Goal: Register for event/course

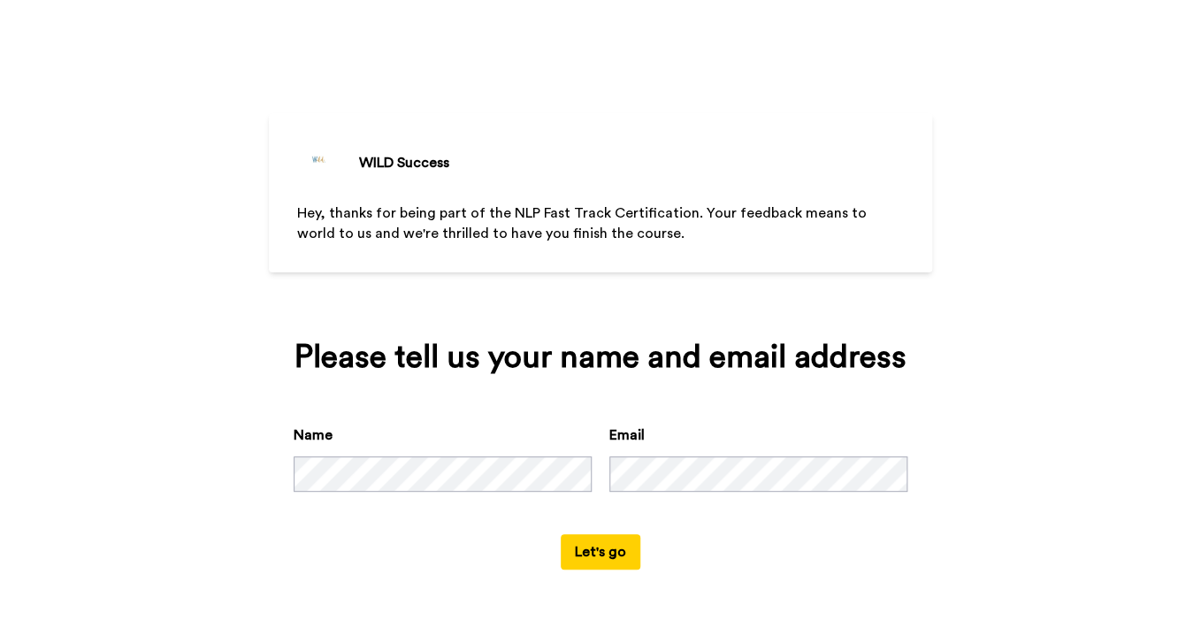
click at [605, 569] on button "Let's go" at bounding box center [601, 551] width 80 height 35
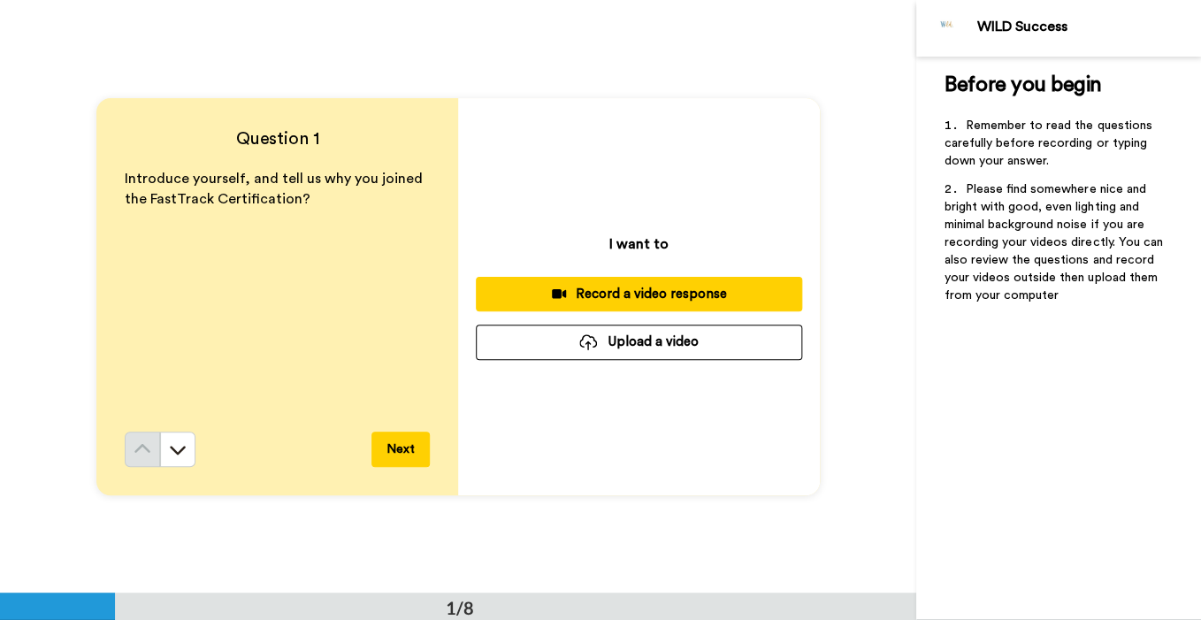
click at [396, 447] on button "Next" at bounding box center [400, 449] width 58 height 35
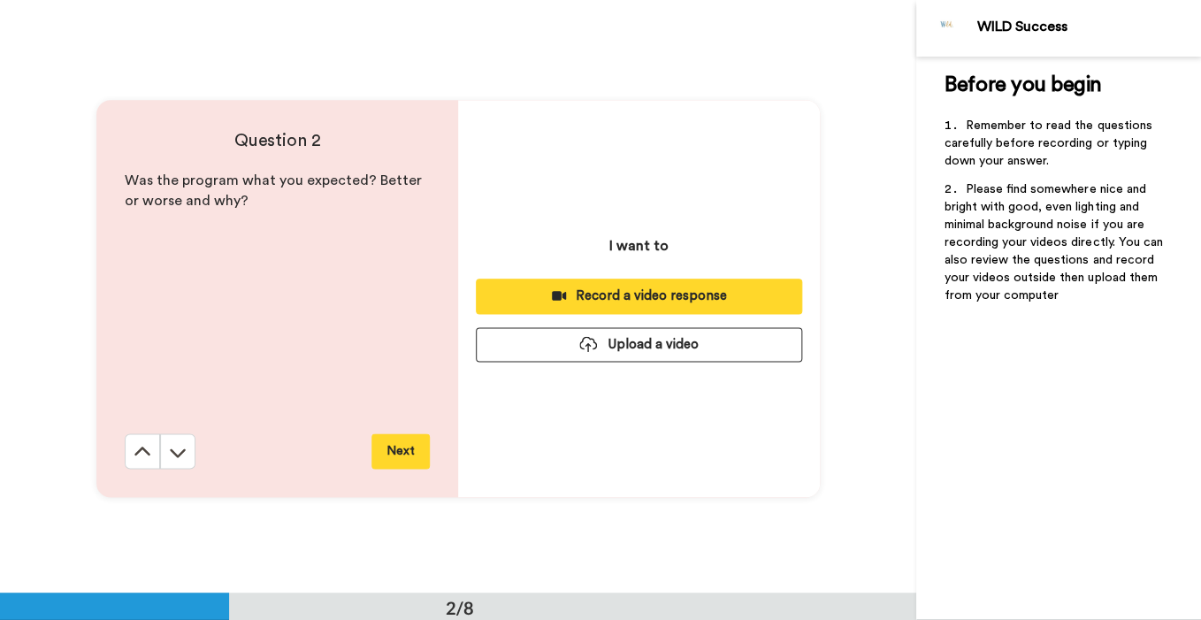
scroll to position [592, 0]
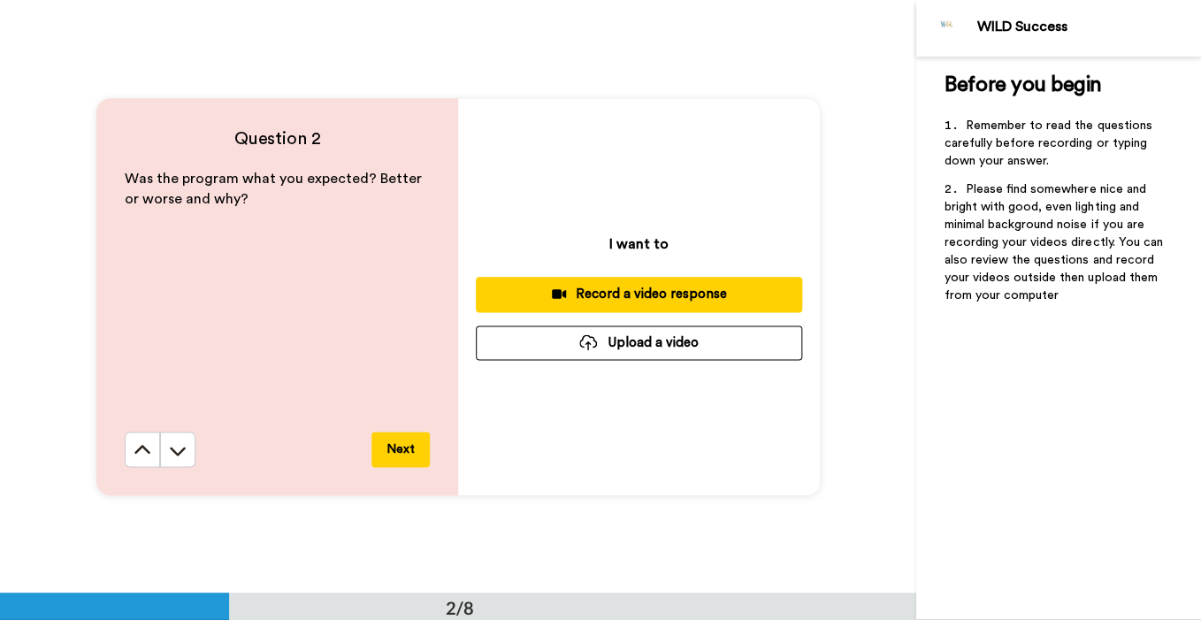
click at [396, 447] on button "Next" at bounding box center [400, 449] width 58 height 35
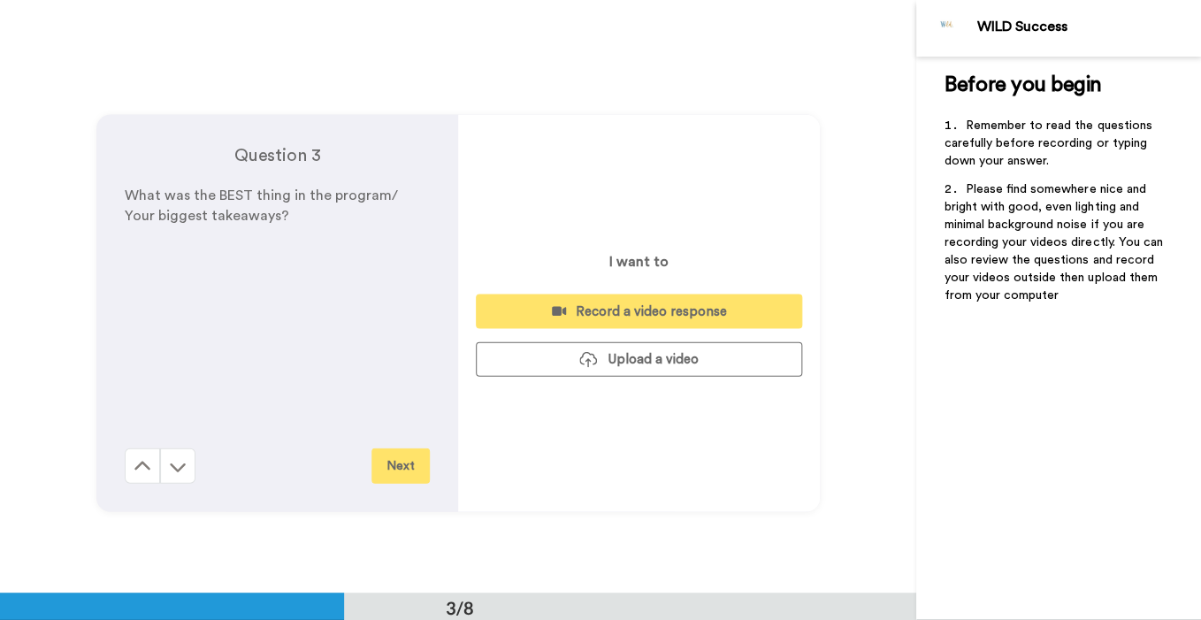
scroll to position [1185, 0]
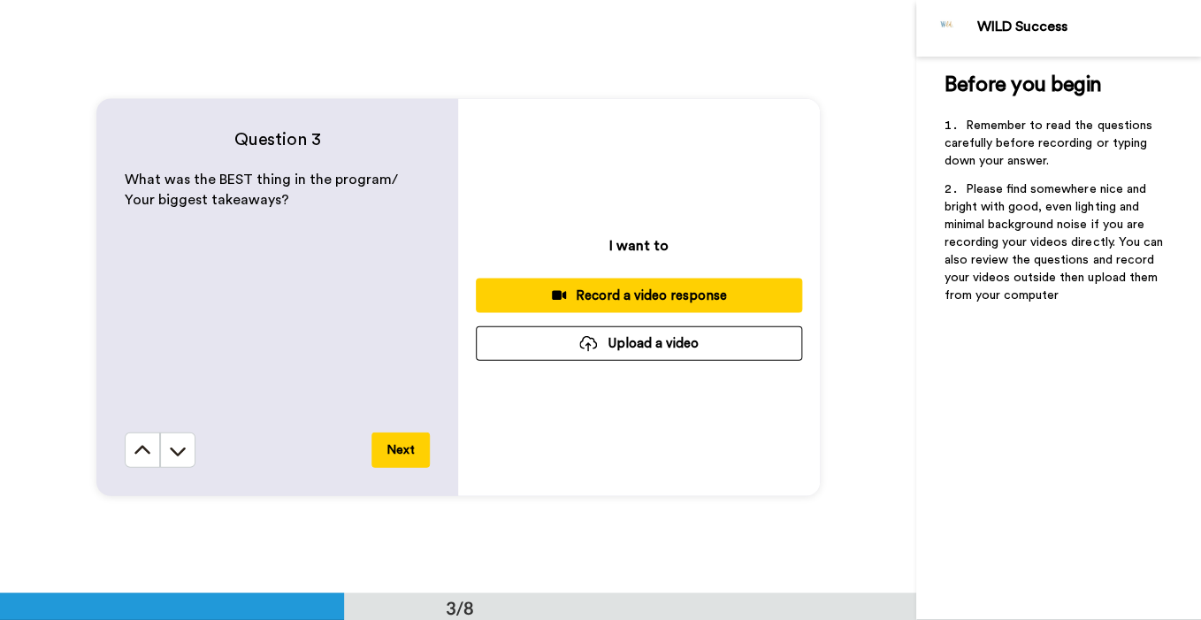
click at [396, 447] on button "Next" at bounding box center [400, 449] width 58 height 35
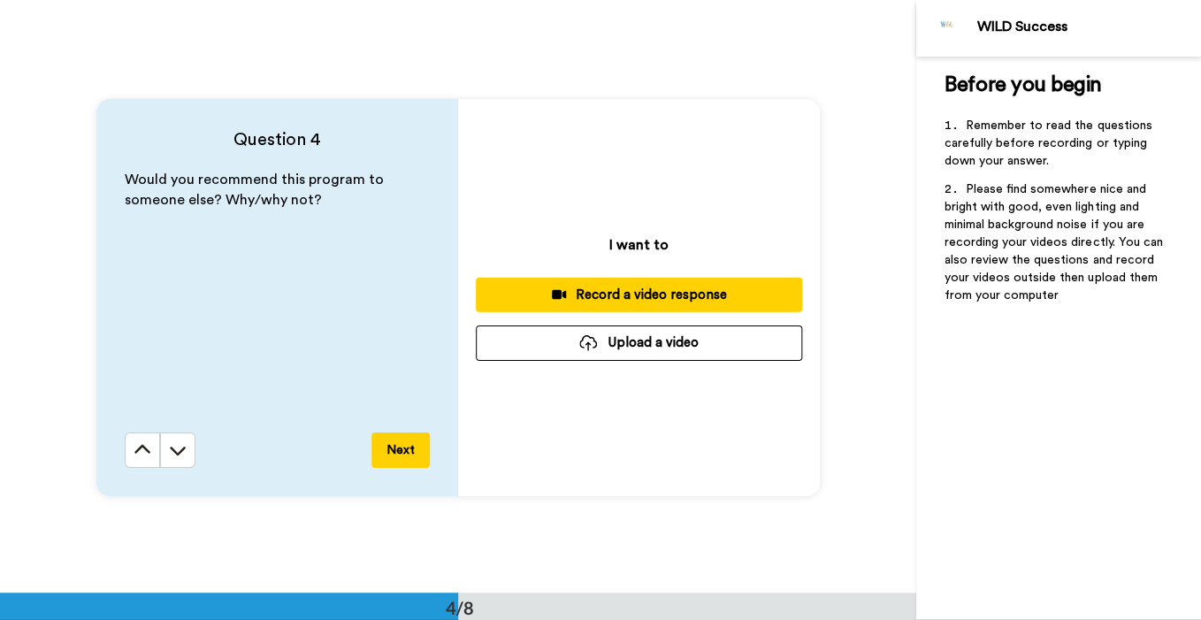
scroll to position [1780, 0]
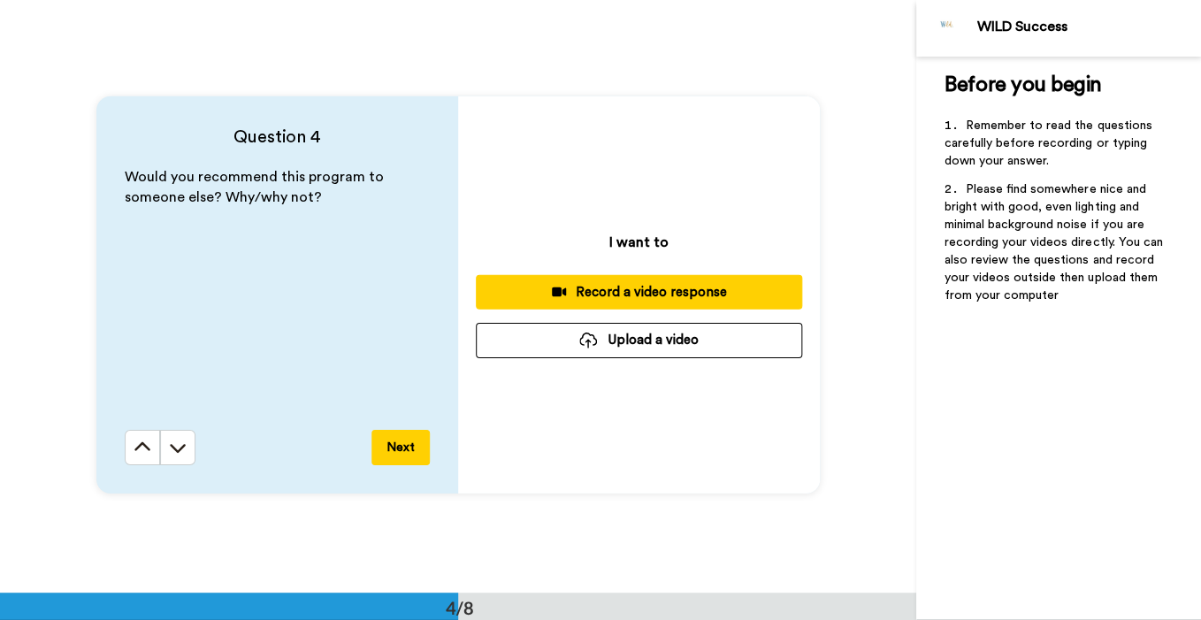
click at [396, 447] on button "Next" at bounding box center [400, 447] width 58 height 35
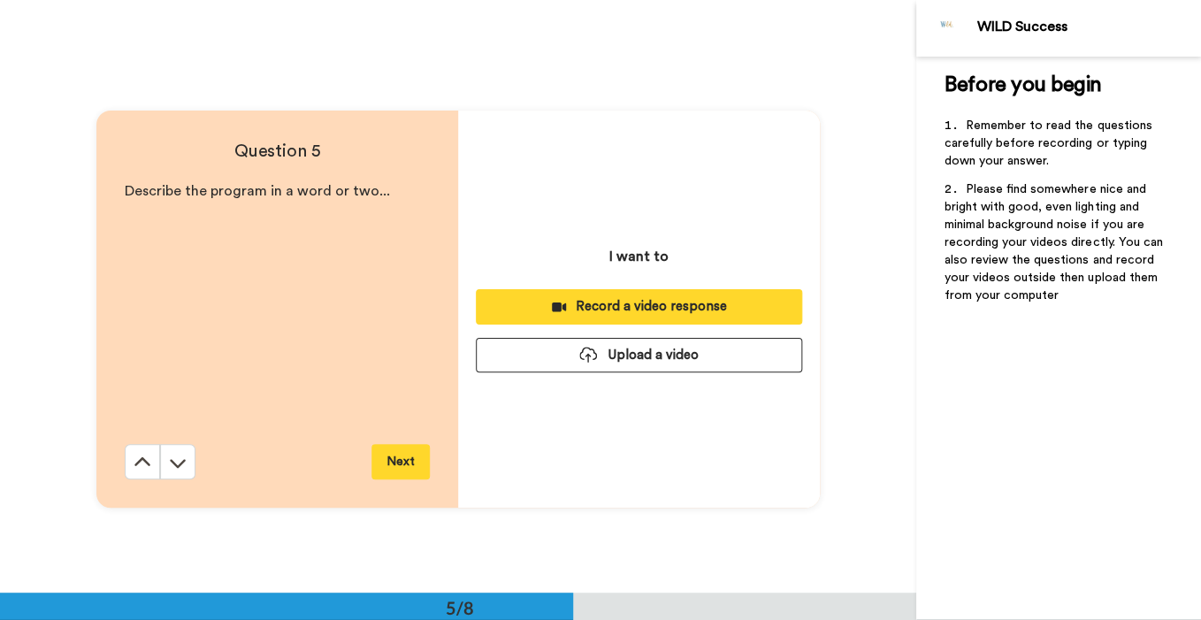
scroll to position [2370, 0]
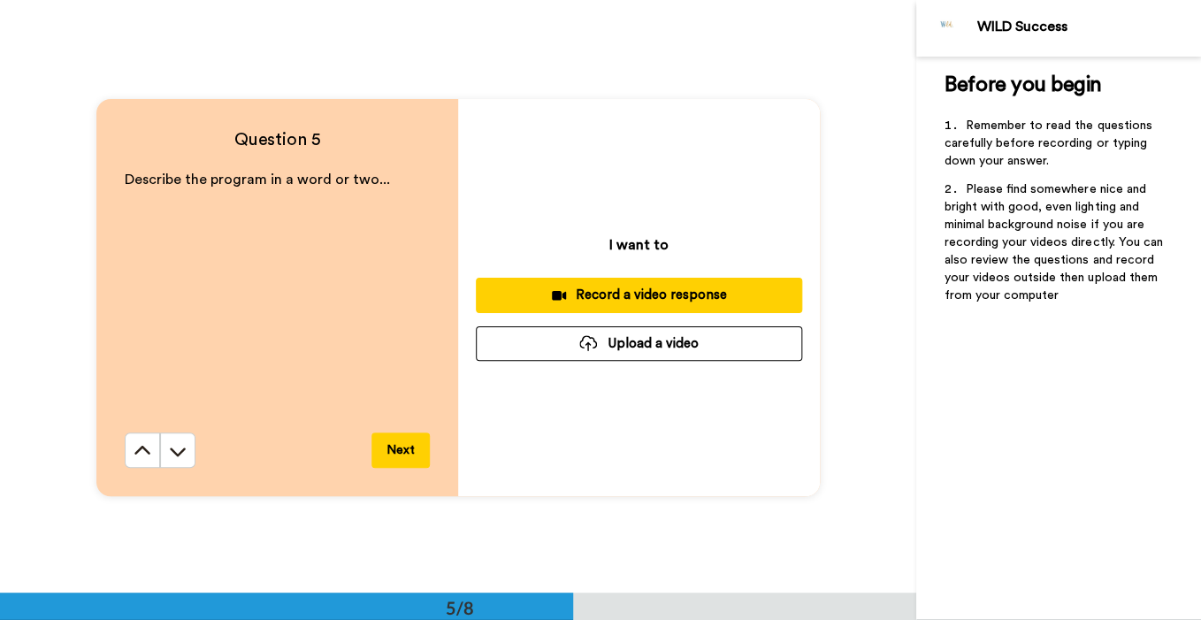
click at [396, 447] on button "Next" at bounding box center [400, 449] width 58 height 35
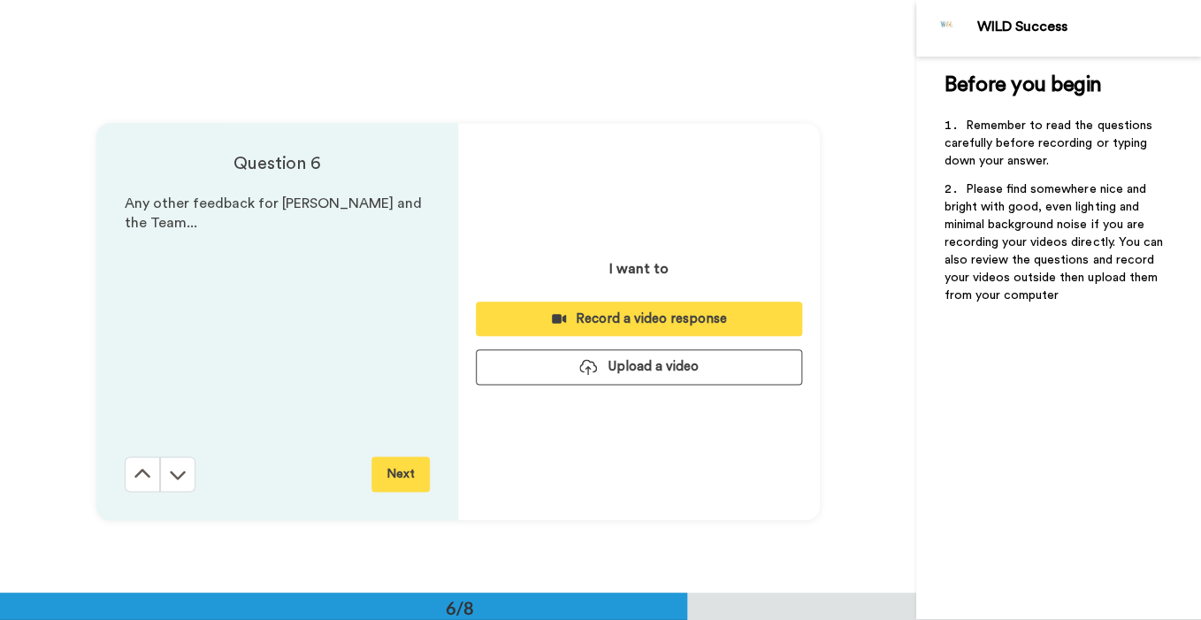
scroll to position [2962, 0]
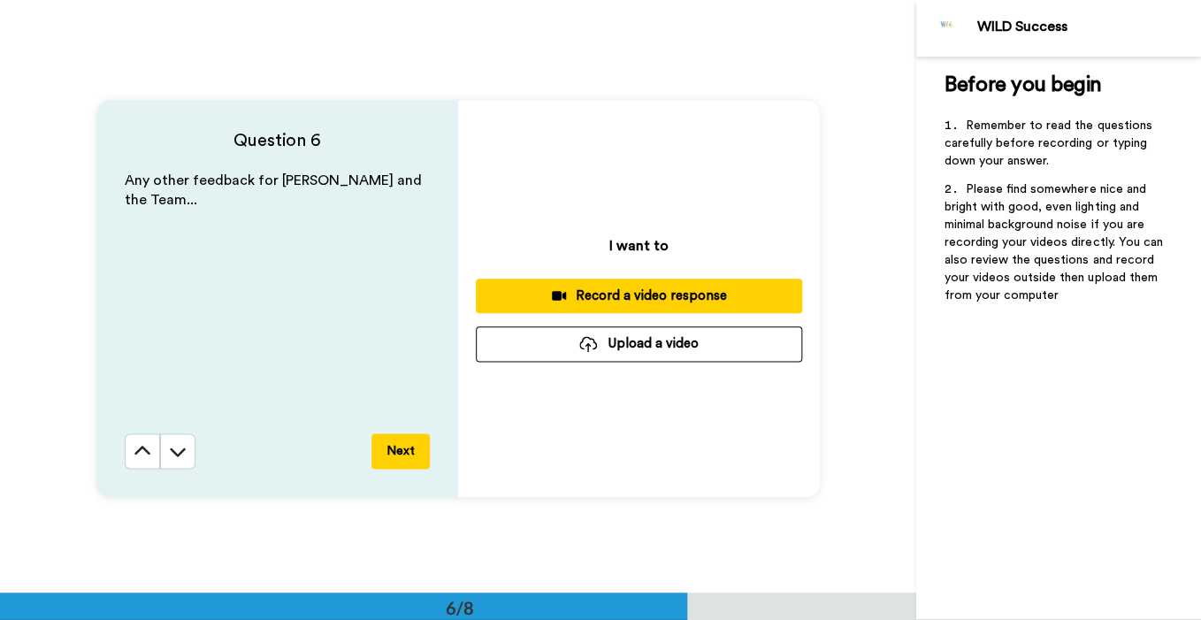
click at [396, 447] on button "Next" at bounding box center [400, 450] width 58 height 35
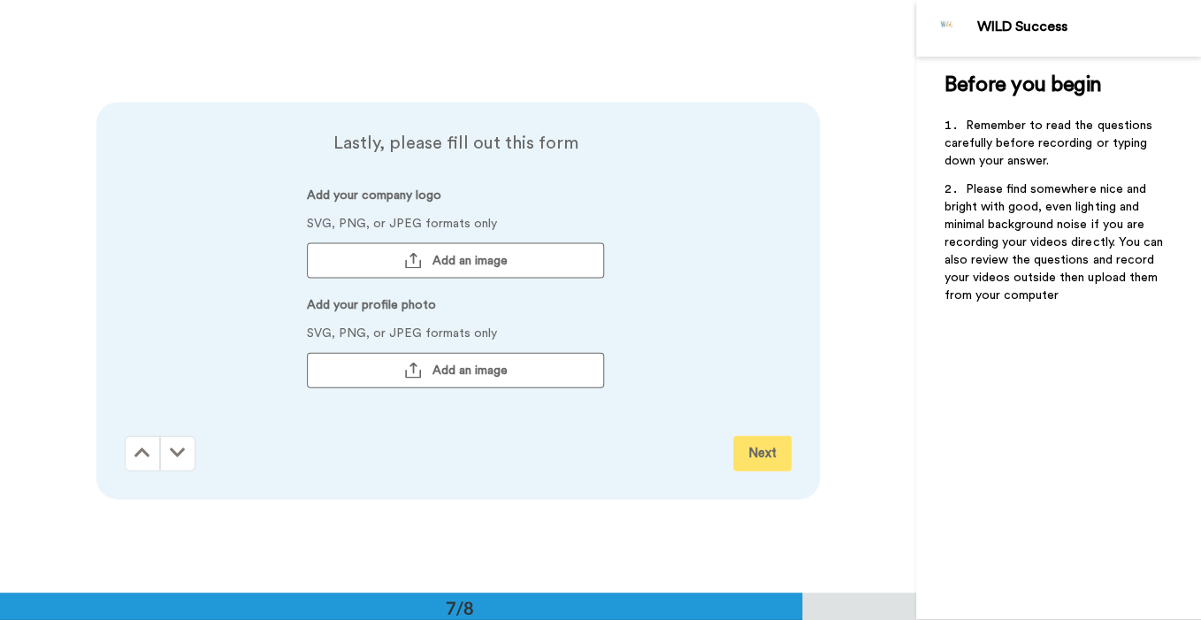
scroll to position [3555, 0]
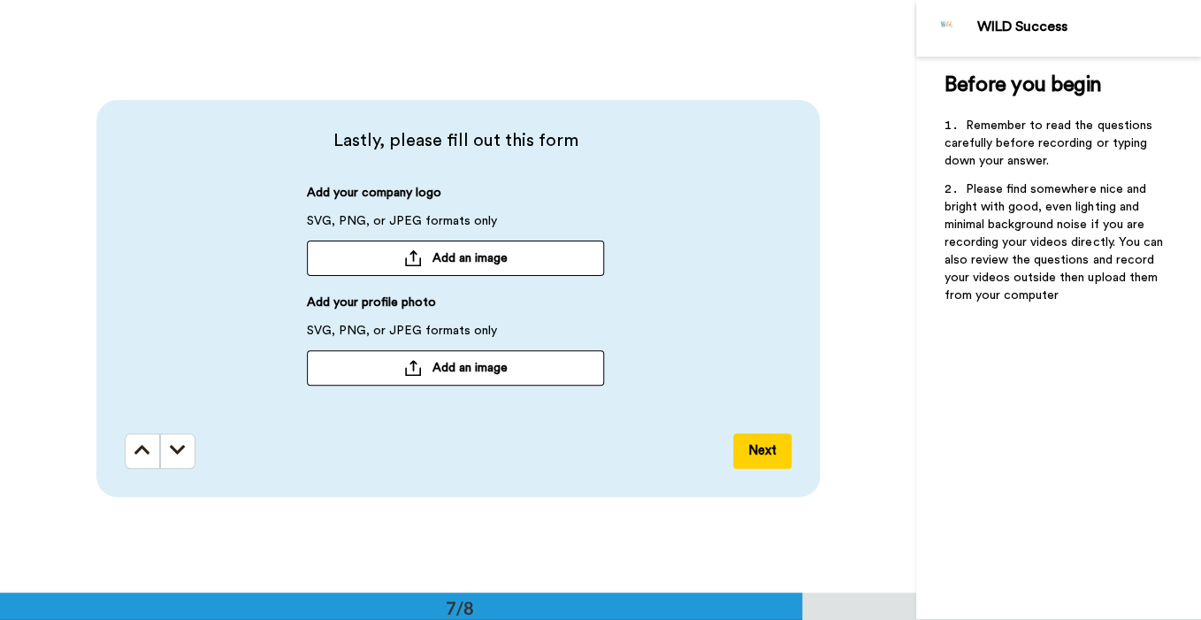
click at [759, 449] on button "Next" at bounding box center [762, 450] width 58 height 35
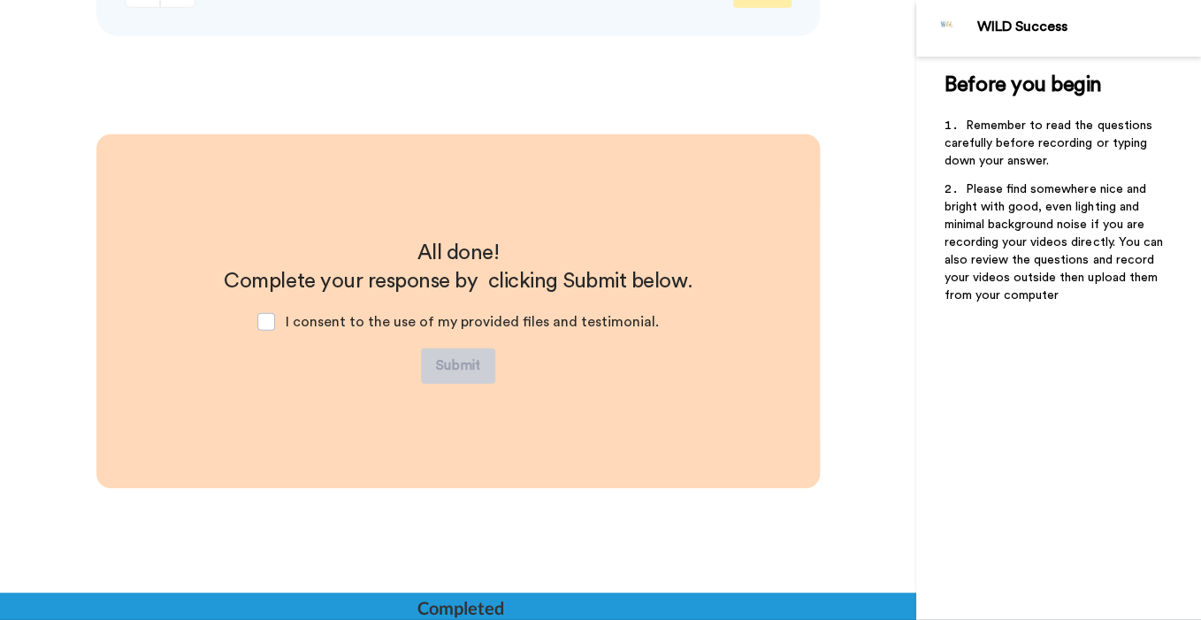
scroll to position [4028, 0]
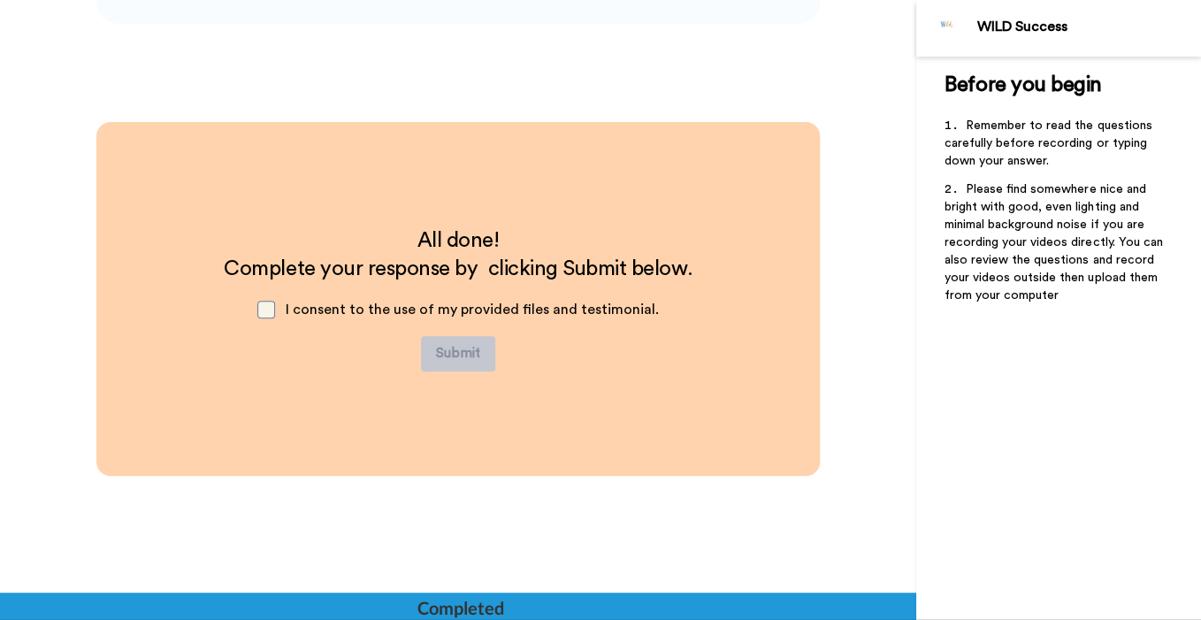
click at [275, 304] on span at bounding box center [266, 310] width 18 height 18
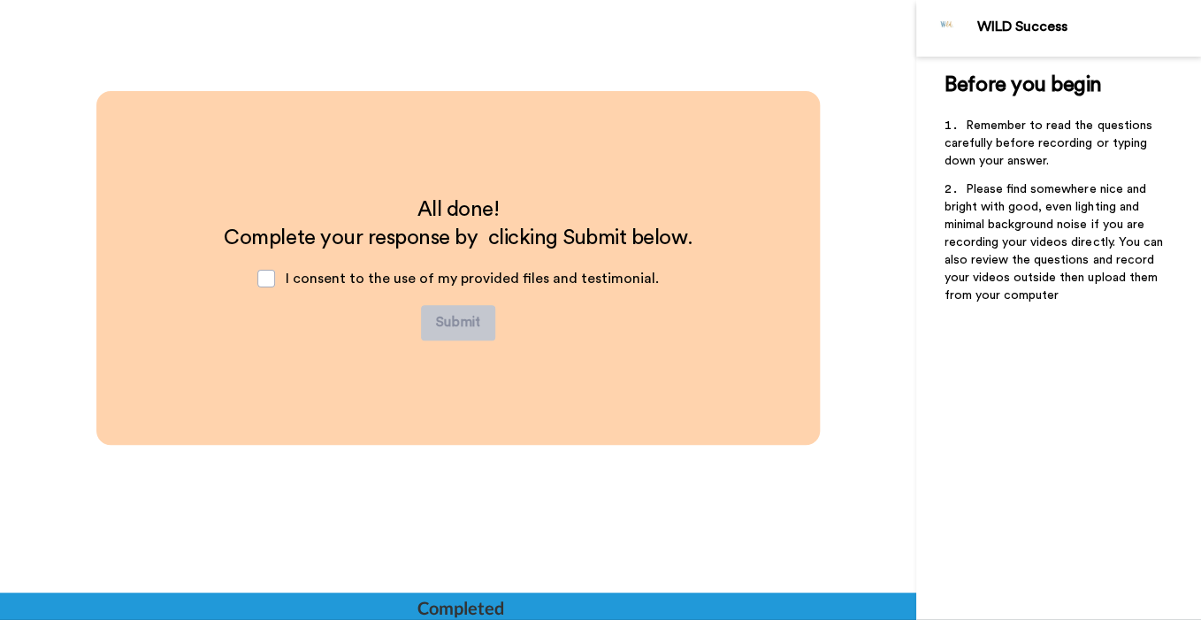
scroll to position [4146, 0]
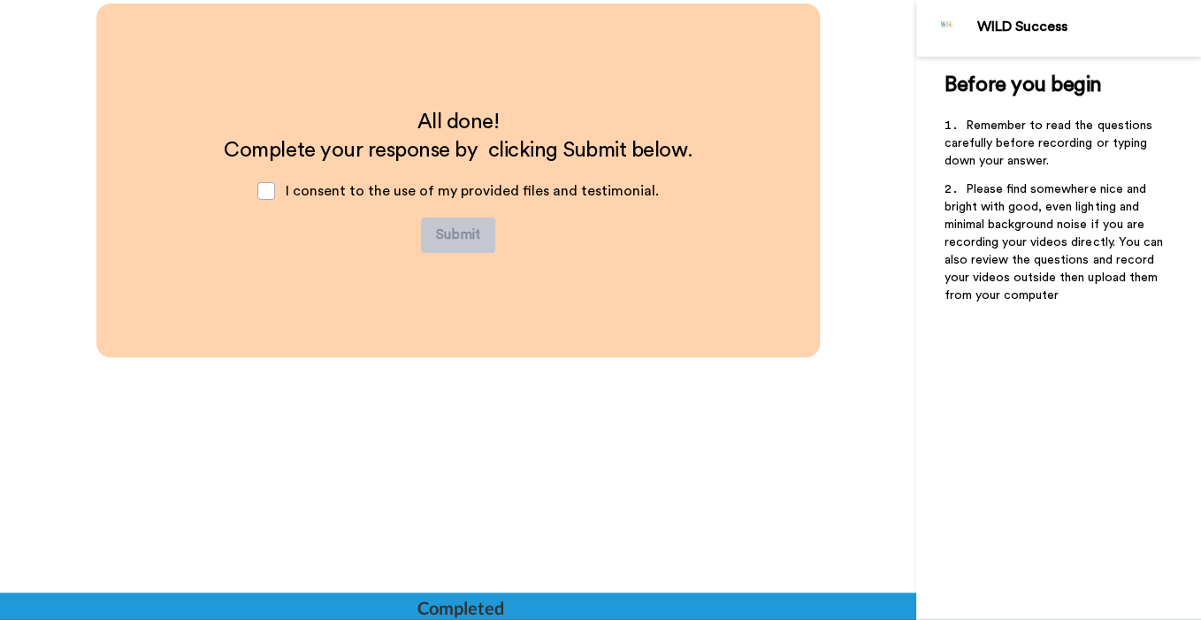
click at [475, 605] on div "Completed" at bounding box center [459, 607] width 85 height 25
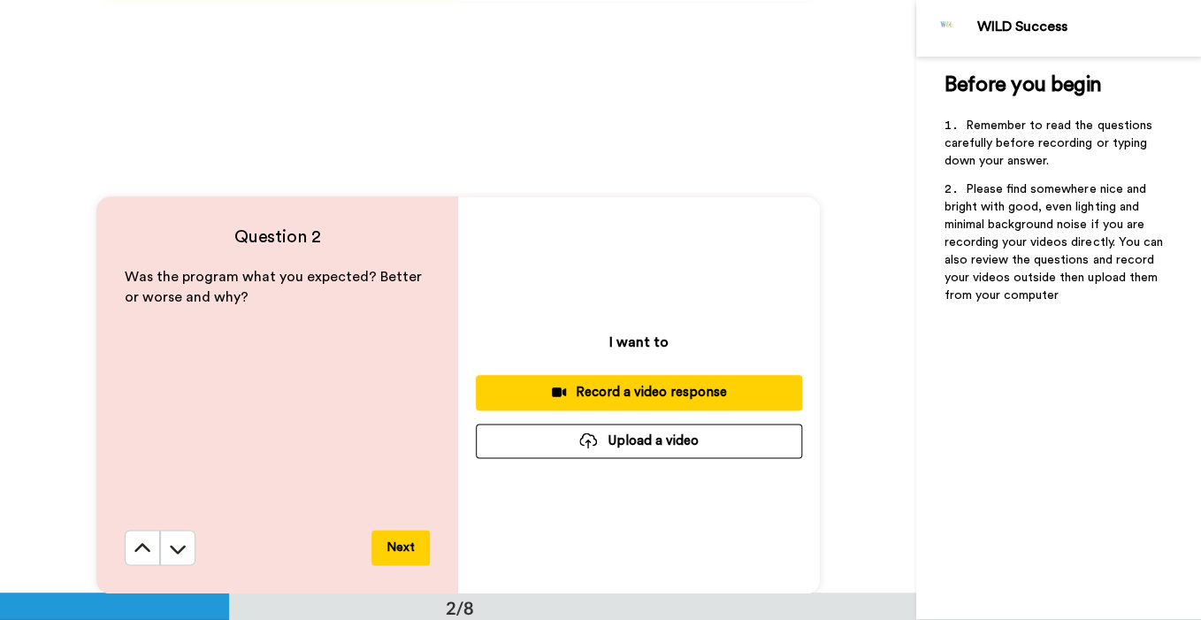
scroll to position [0, 0]
